Goal: Use online tool/utility: Utilize a website feature to perform a specific function

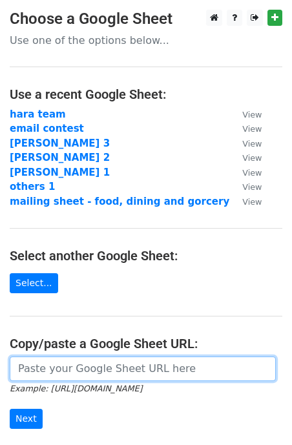
click at [99, 379] on input "url" at bounding box center [143, 369] width 266 height 25
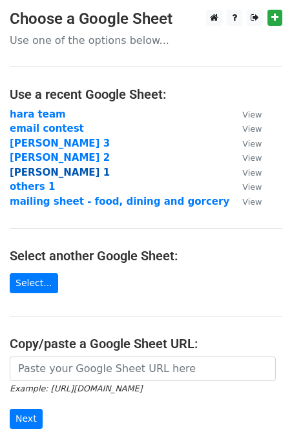
click at [50, 175] on strong "[PERSON_NAME] 1" at bounding box center [60, 173] width 100 height 12
click at [53, 172] on strong "[PERSON_NAME] 1" at bounding box center [60, 173] width 100 height 12
click at [45, 175] on strong "[PERSON_NAME] 1" at bounding box center [60, 173] width 100 height 12
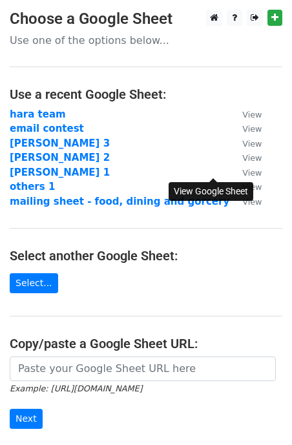
click at [242, 172] on small "View" at bounding box center [251, 173] width 19 height 10
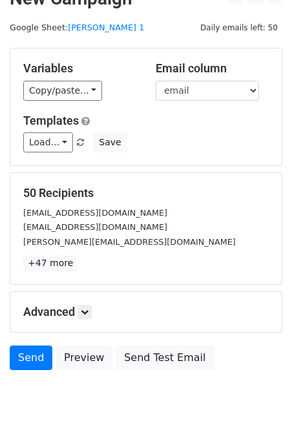
scroll to position [57, 0]
